Goal: Navigation & Orientation: Find specific page/section

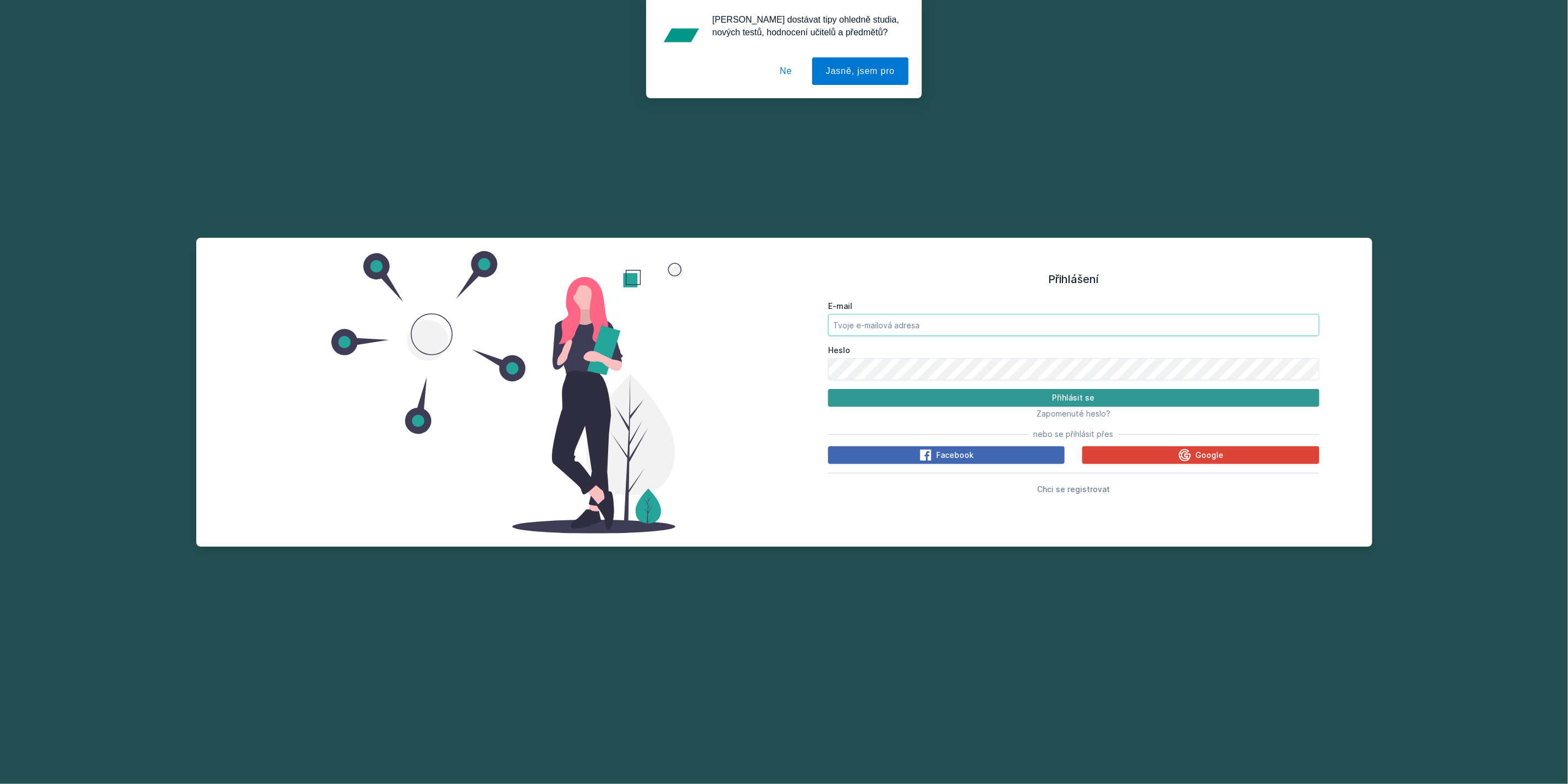
type input "[EMAIL_ADDRESS][DOMAIN_NAME]"
click at [953, 400] on button "Přihlásit se" at bounding box center [1074, 397] width 491 height 18
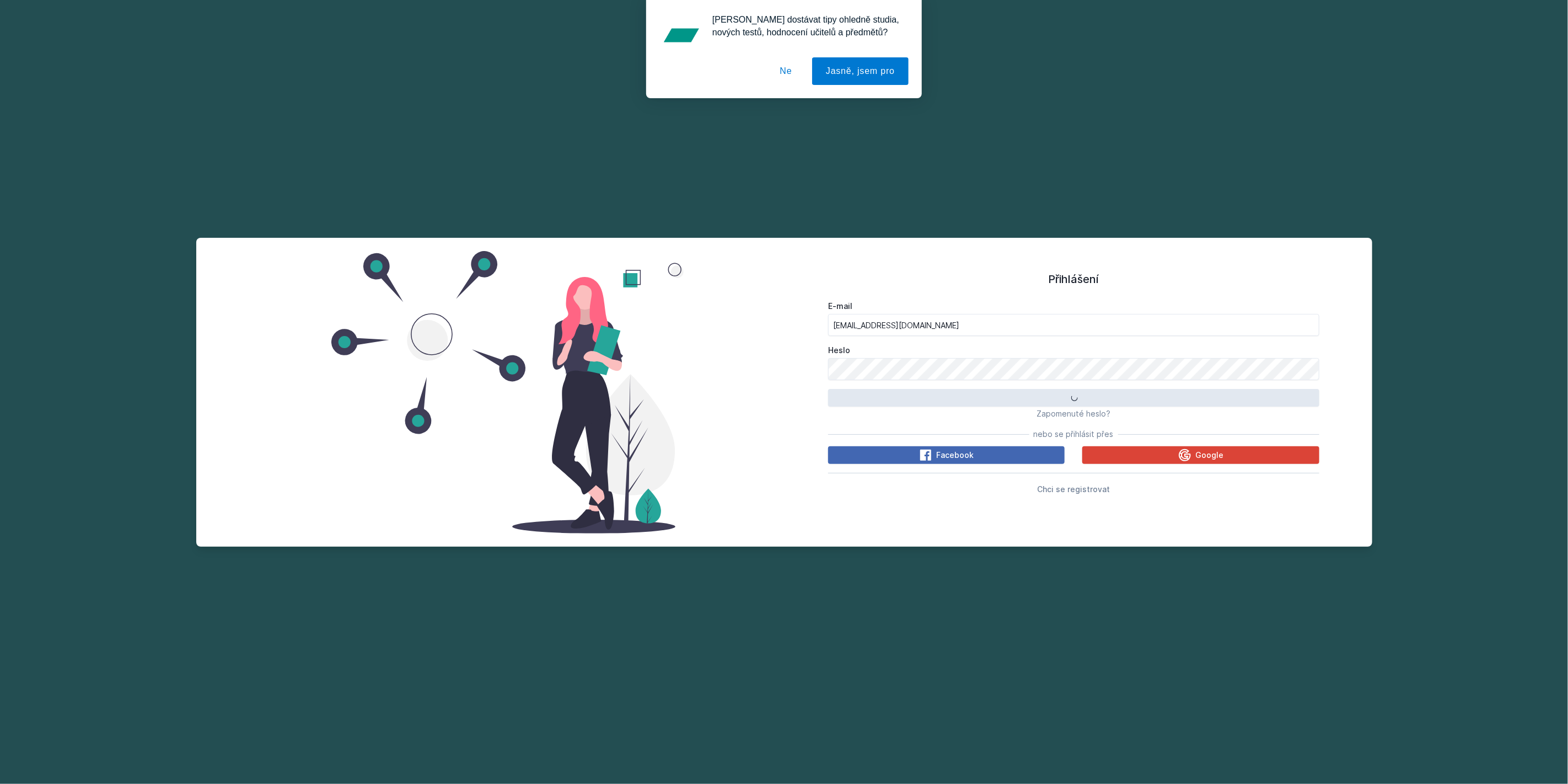
click at [787, 68] on button "Ne" at bounding box center [786, 71] width 40 height 27
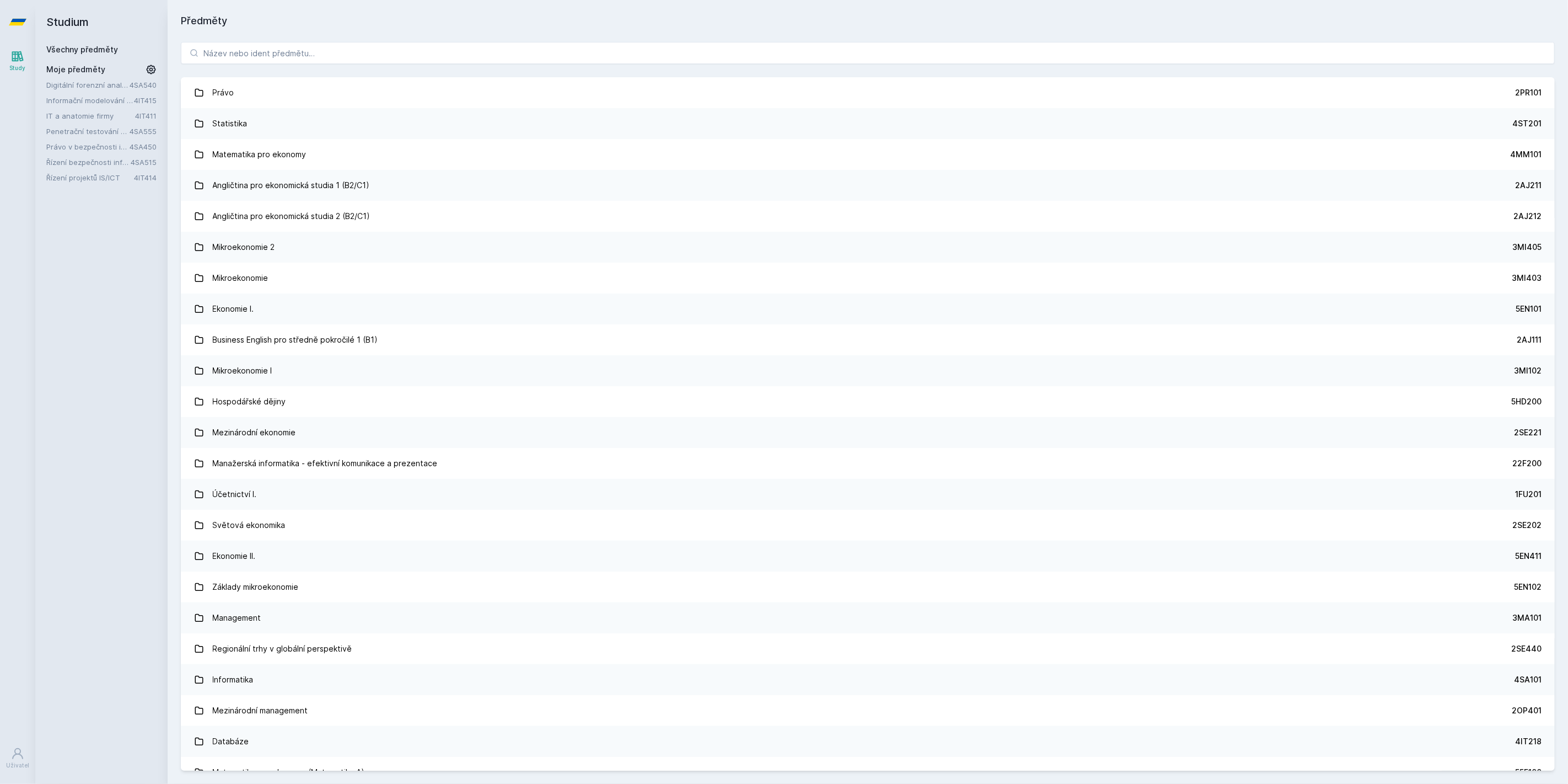
click at [87, 85] on link "Digitální forenzní analýza" at bounding box center [88, 85] width 83 height 11
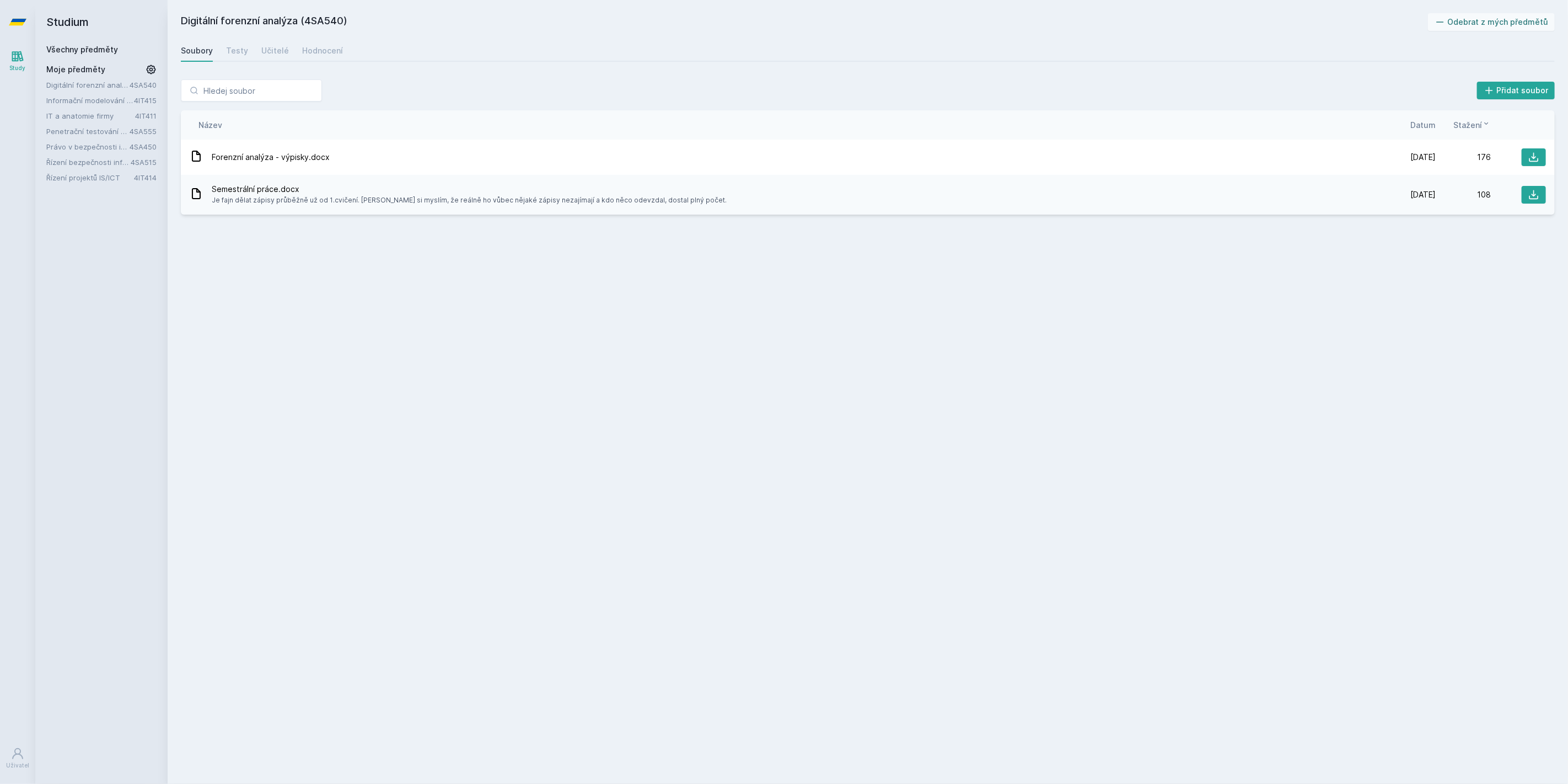
click at [110, 117] on link "IT a anatomie firmy" at bounding box center [90, 115] width 89 height 11
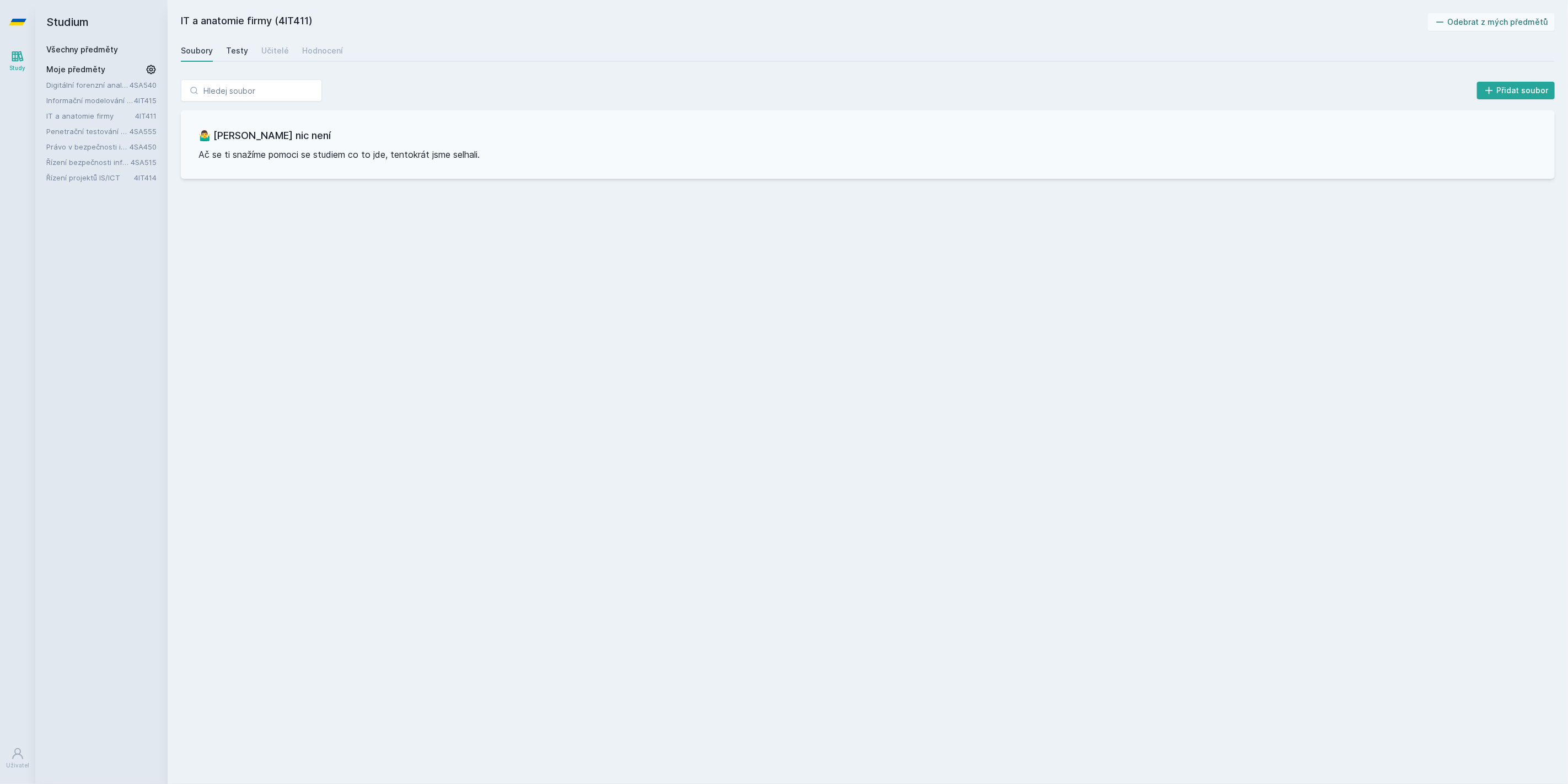
click at [234, 52] on div "Testy" at bounding box center [237, 51] width 22 height 11
click at [272, 52] on div "Učitelé" at bounding box center [275, 51] width 27 height 11
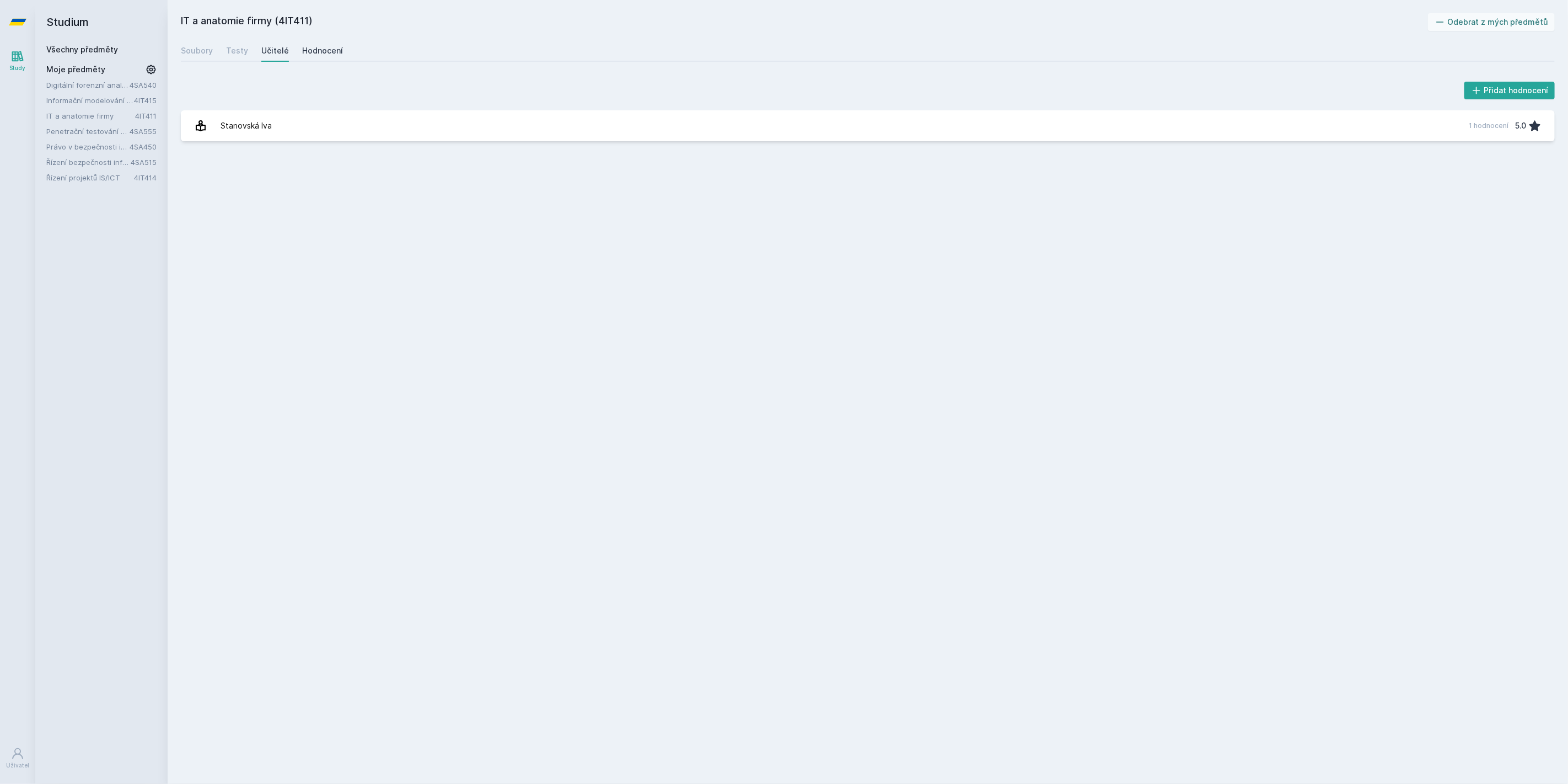
click at [324, 51] on div "Hodnocení" at bounding box center [323, 51] width 41 height 11
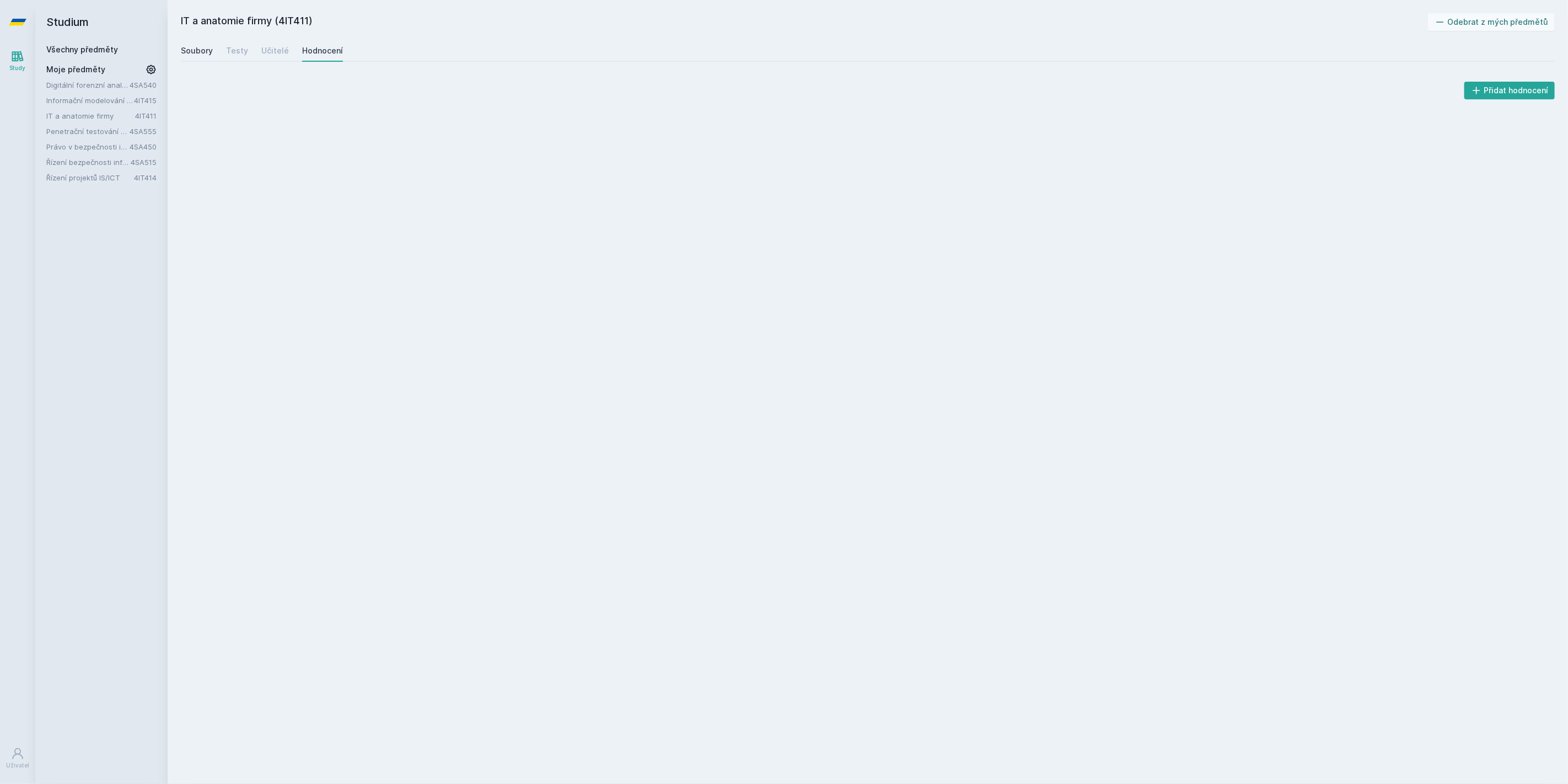
click at [198, 51] on div "Soubory" at bounding box center [197, 51] width 32 height 11
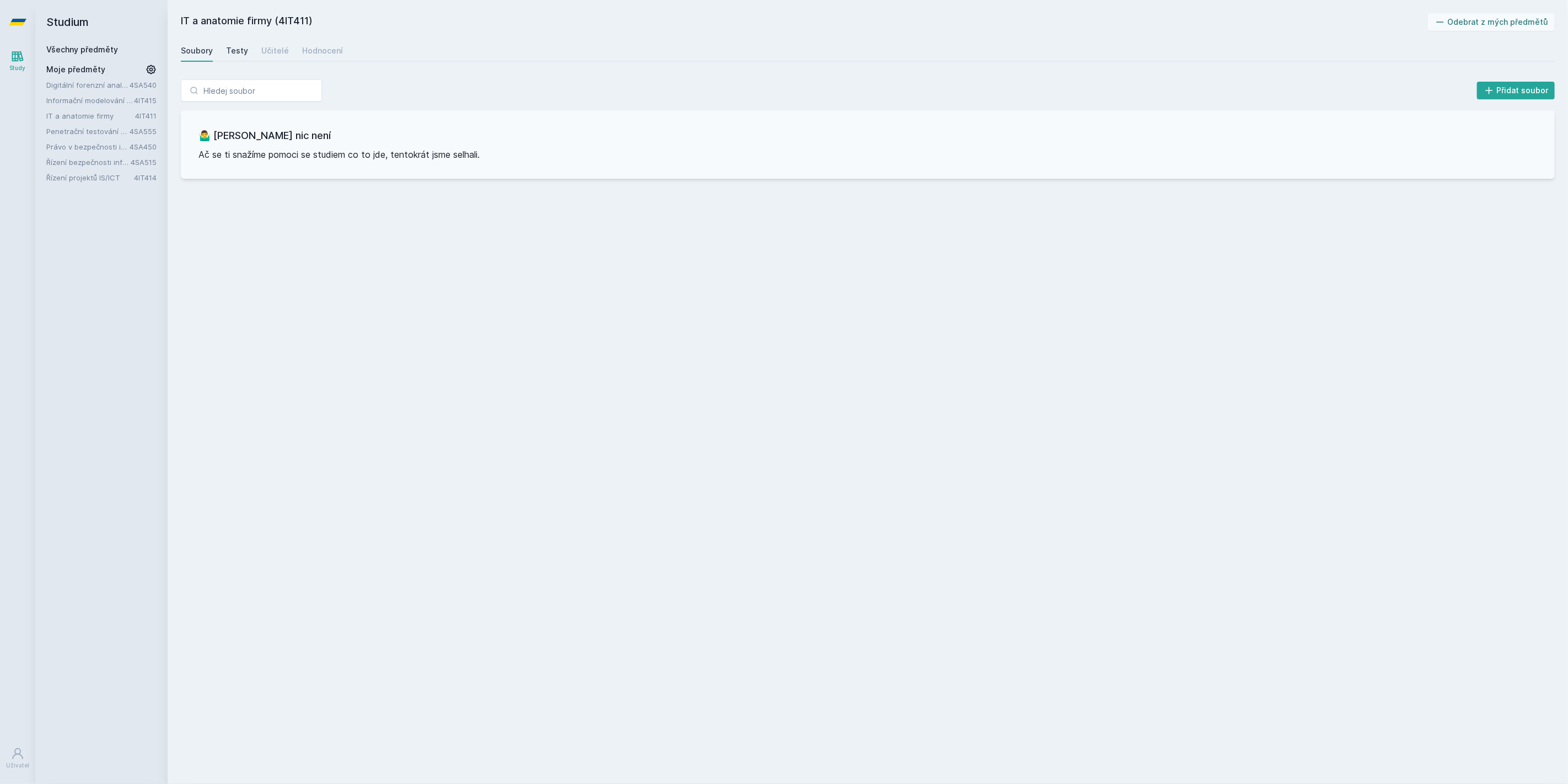
click at [236, 49] on div "Testy" at bounding box center [237, 51] width 22 height 11
click at [271, 47] on div "Učitelé" at bounding box center [275, 51] width 27 height 11
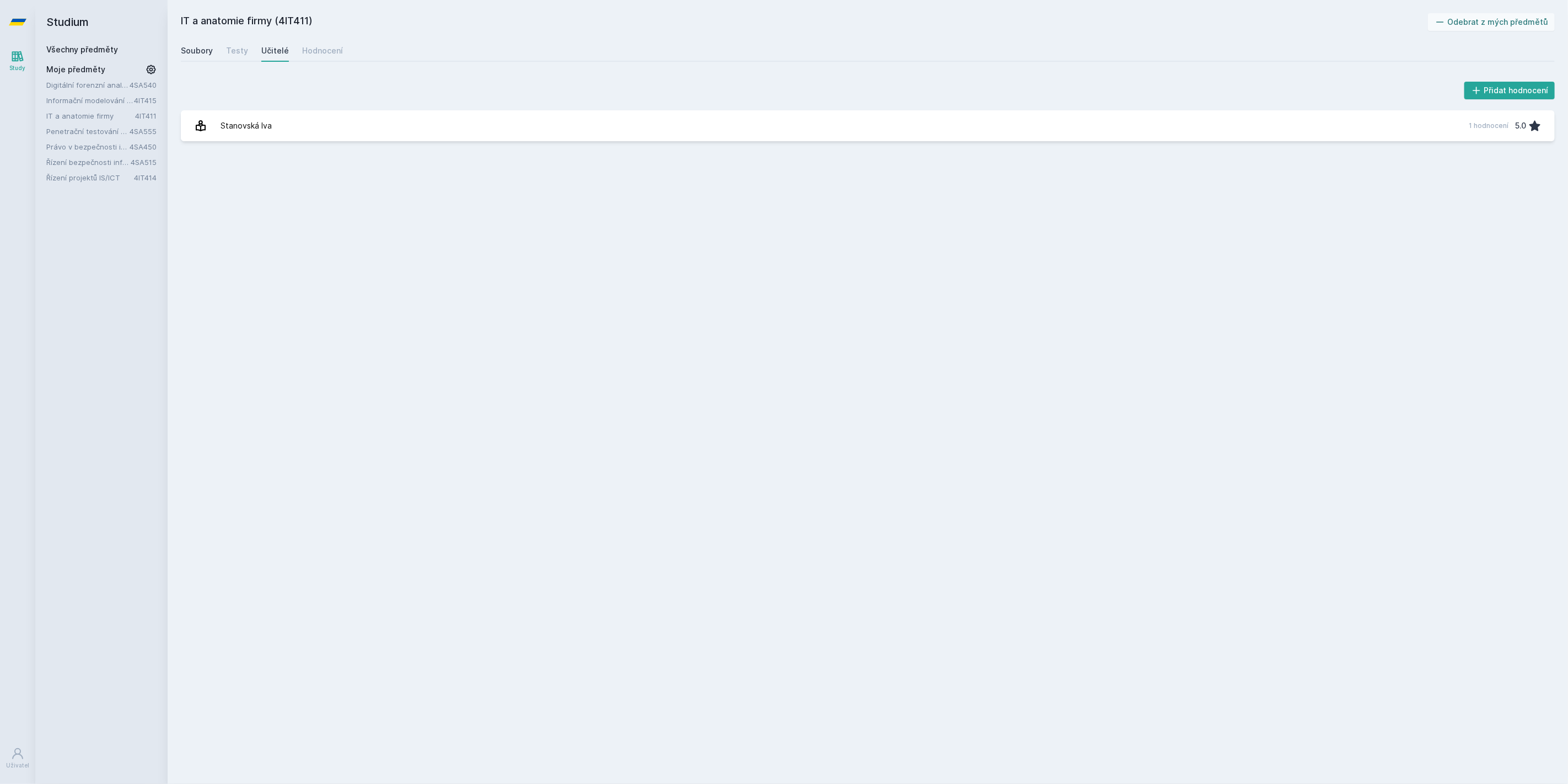
click at [196, 49] on div "Soubory" at bounding box center [197, 51] width 32 height 11
